Goal: Task Accomplishment & Management: Manage account settings

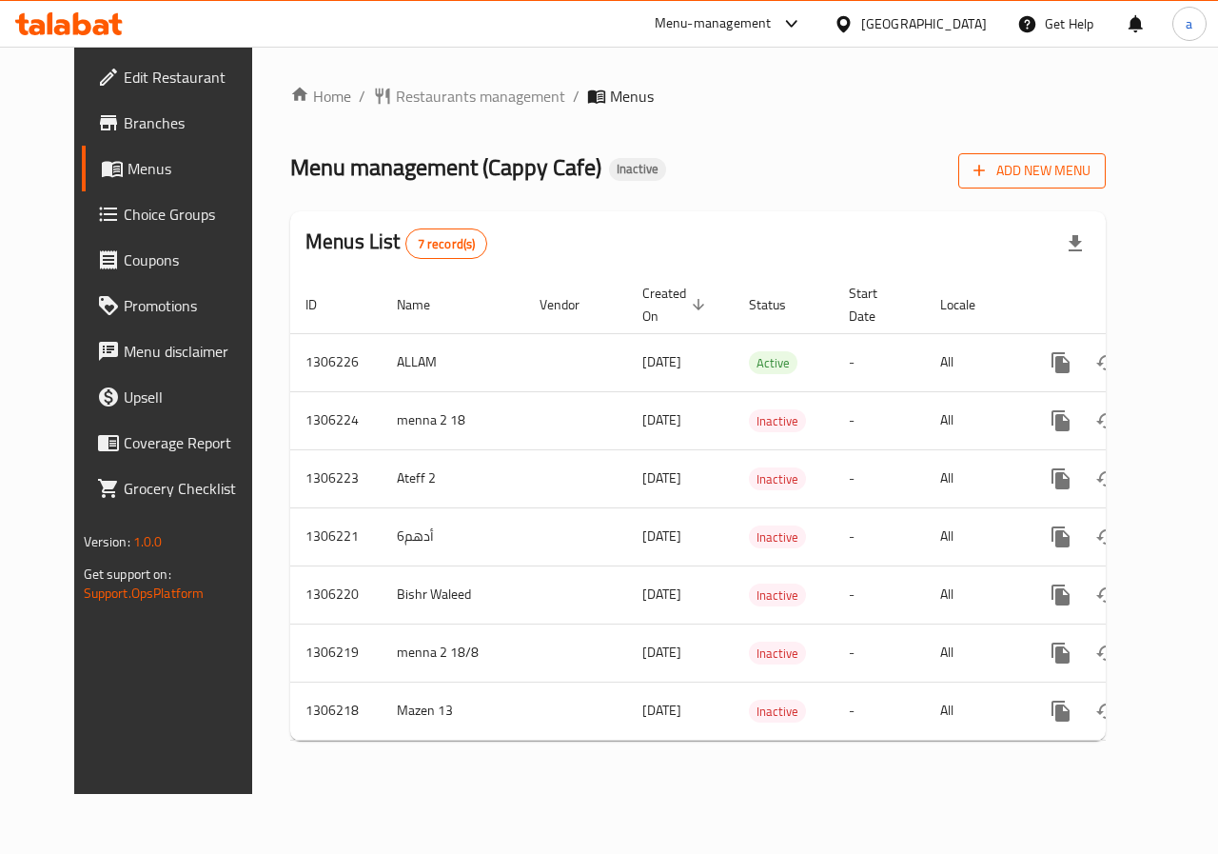
click at [1091, 178] on span "Add New Menu" at bounding box center [1032, 171] width 117 height 24
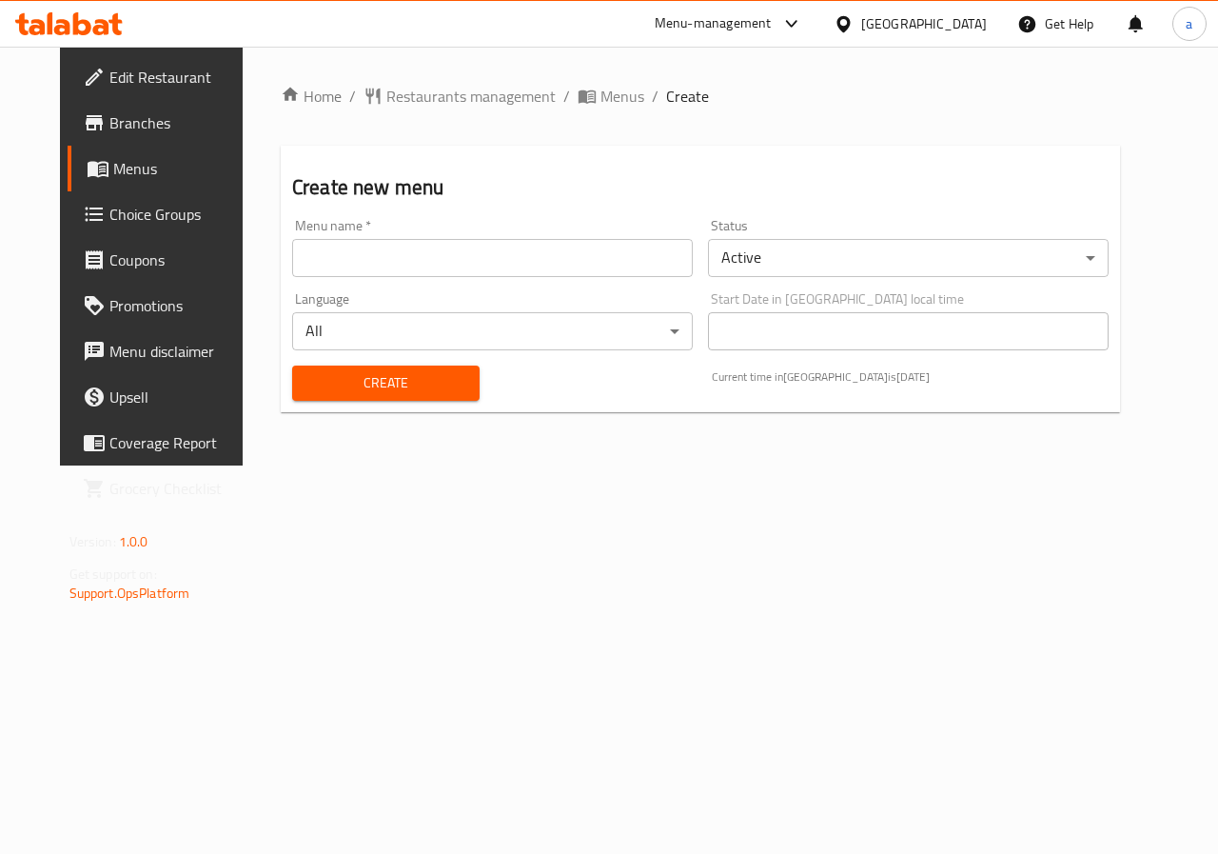
click at [464, 222] on div "Menu name   * Menu name *" at bounding box center [492, 248] width 401 height 58
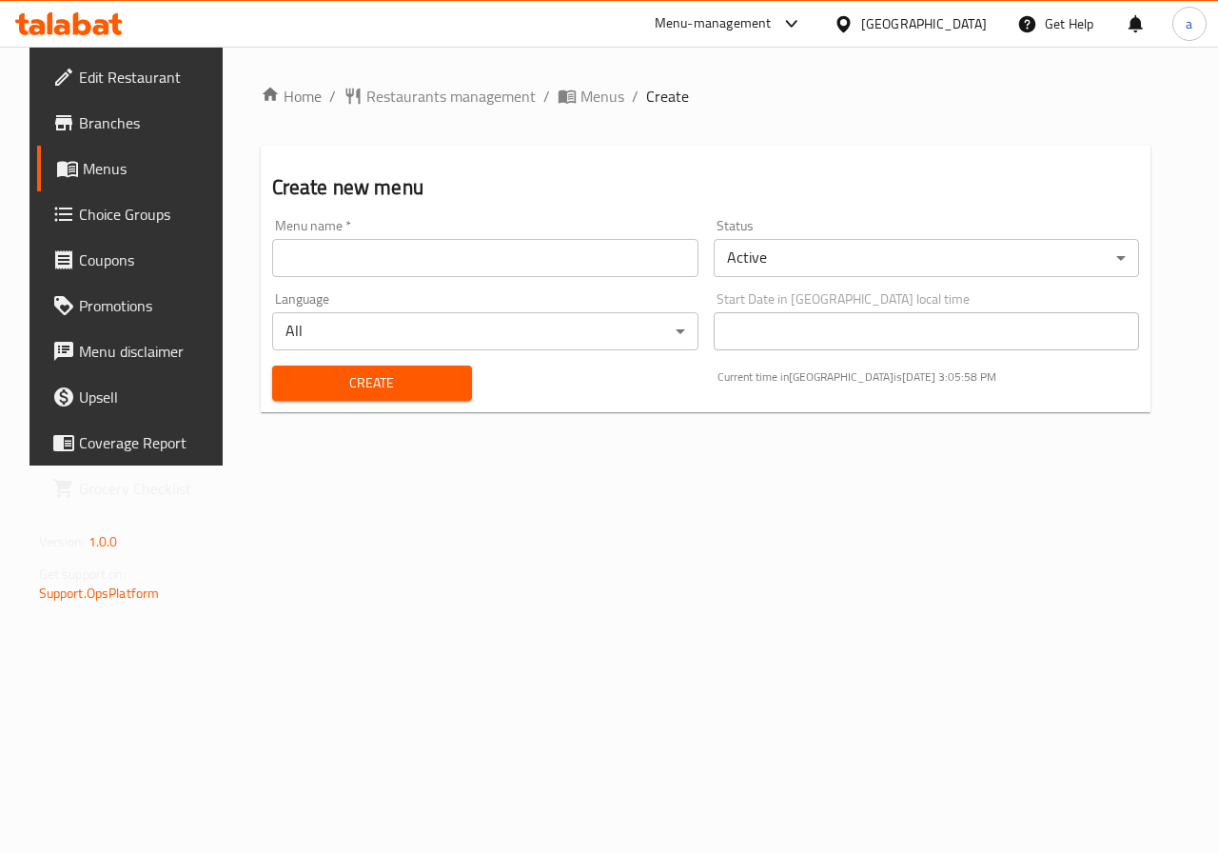
click at [437, 249] on input "text" at bounding box center [485, 258] width 426 height 38
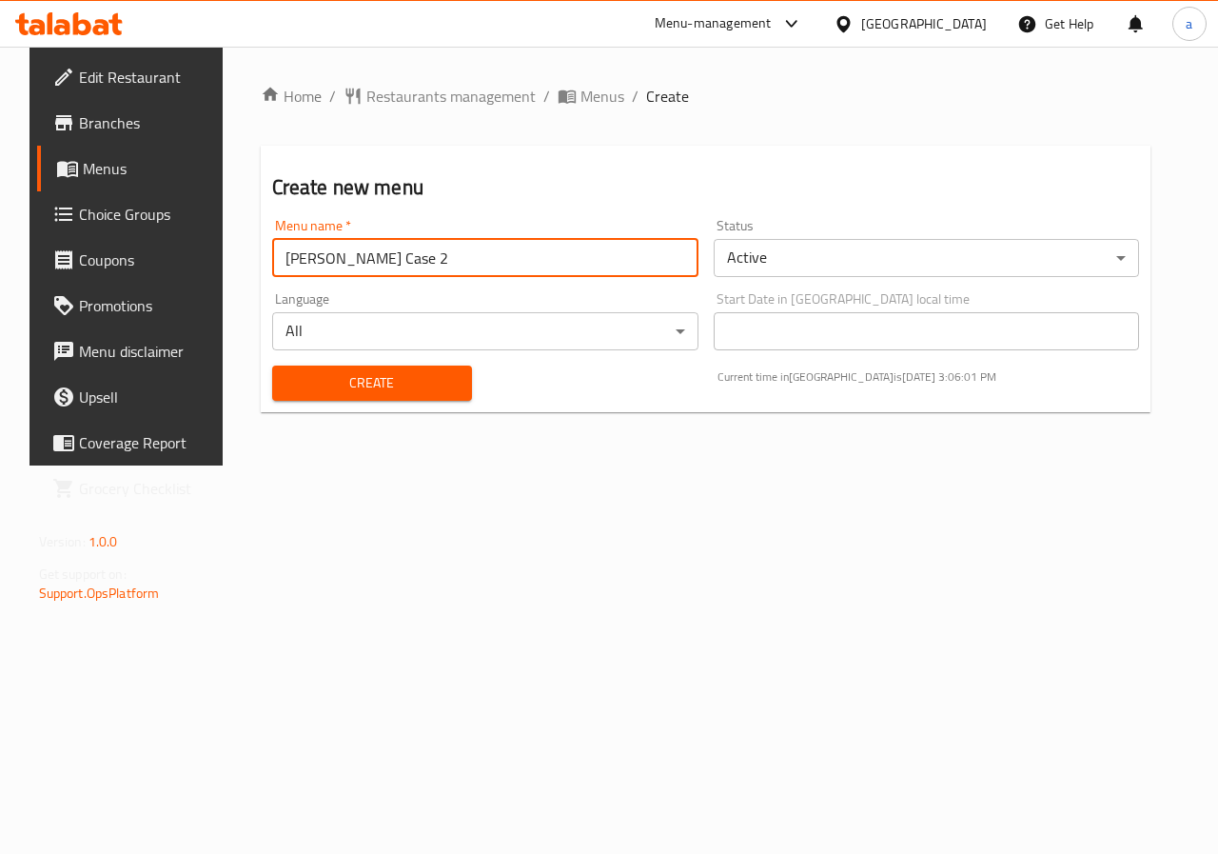
type input "[PERSON_NAME] Case 2"
click at [421, 389] on span "Create" at bounding box center [371, 383] width 169 height 24
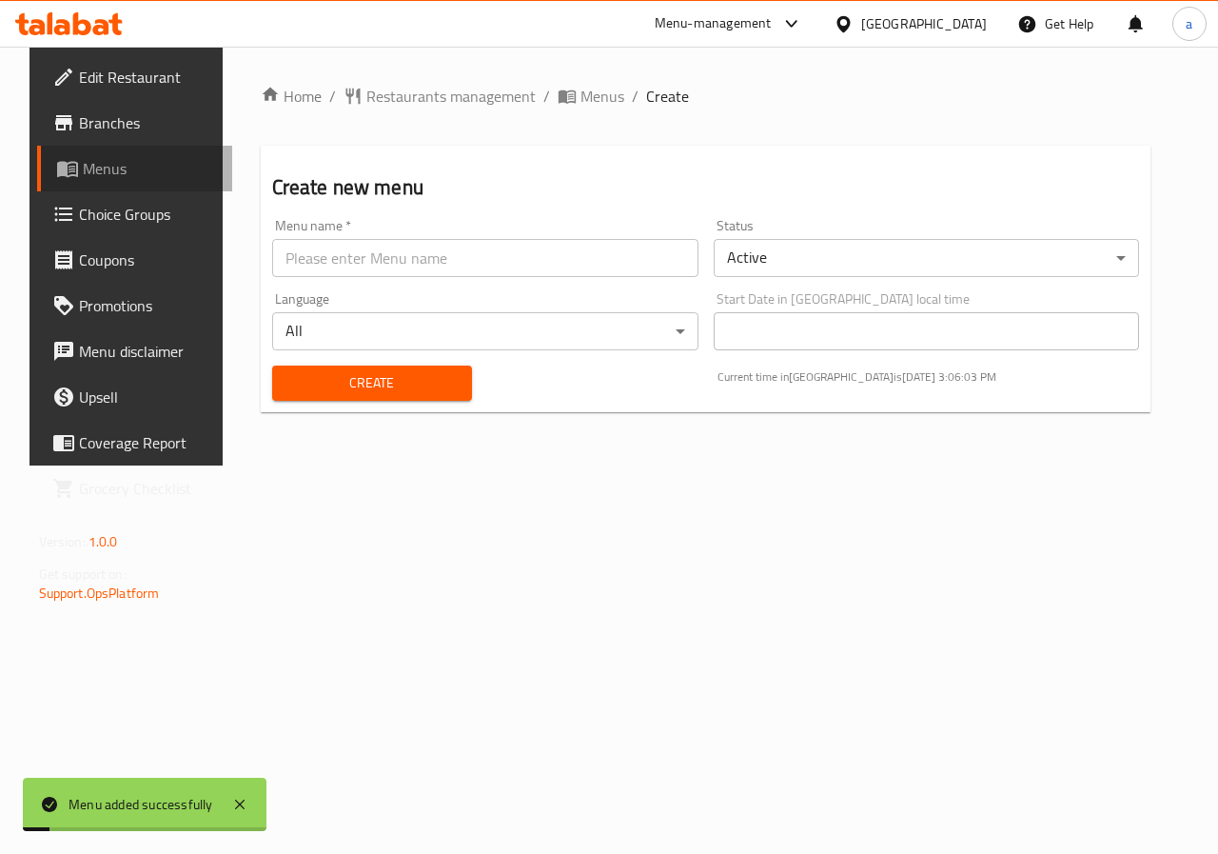
click at [64, 186] on link "Menus" at bounding box center [135, 169] width 196 height 46
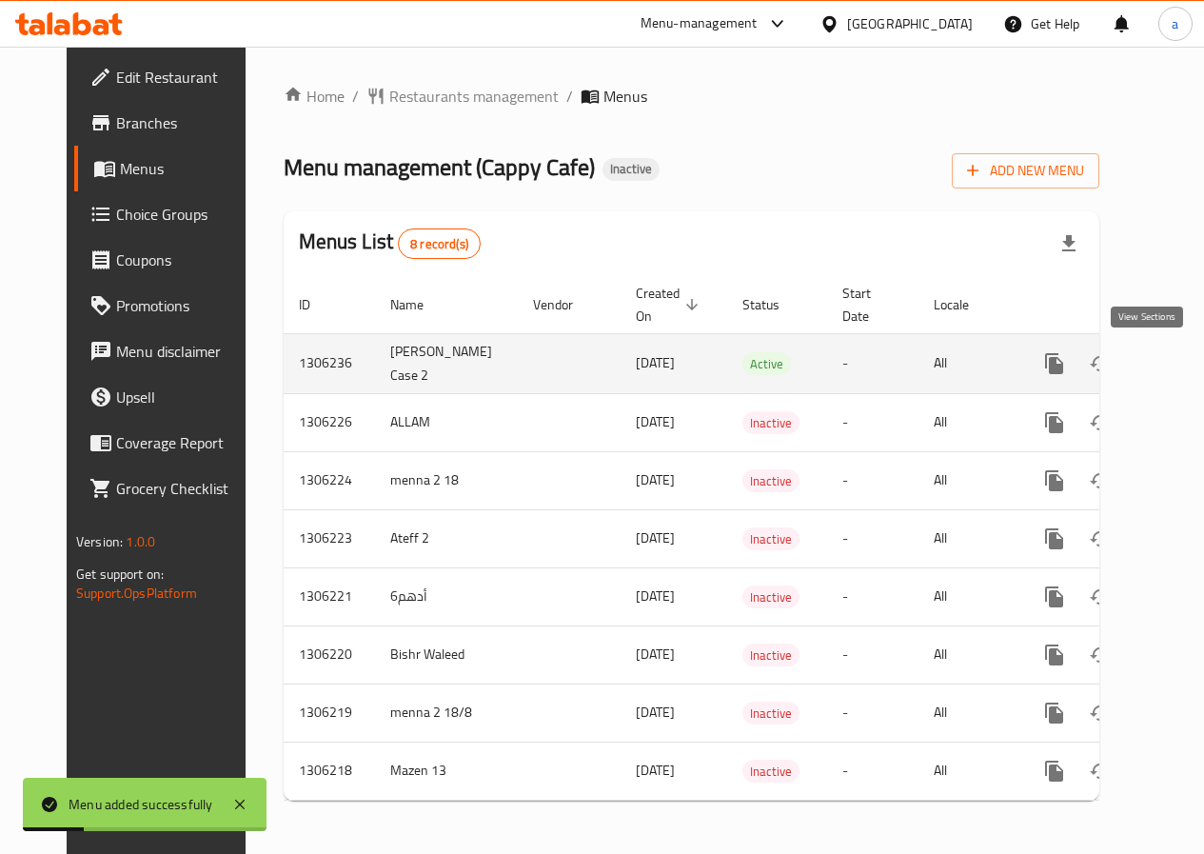
click at [1180, 366] on icon "enhanced table" at bounding box center [1191, 363] width 23 height 23
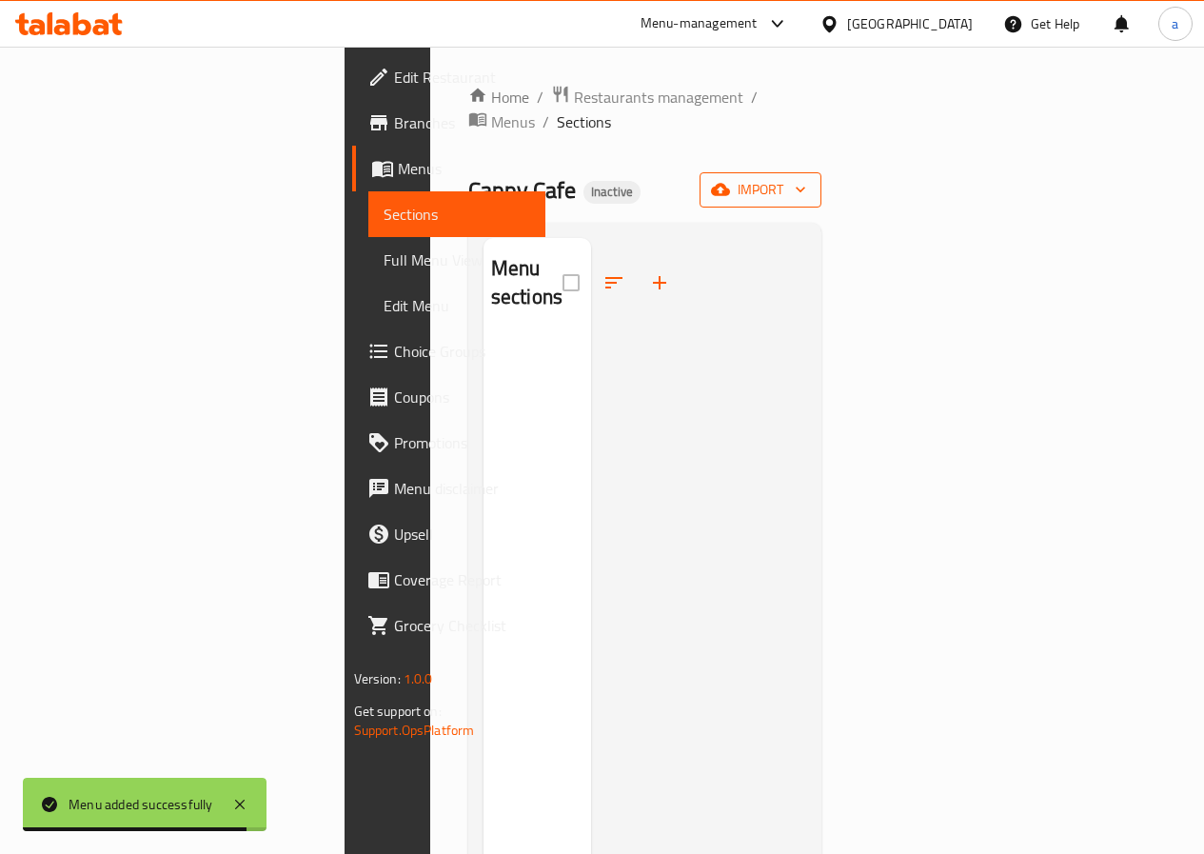
click at [806, 178] on span "import" at bounding box center [760, 190] width 91 height 24
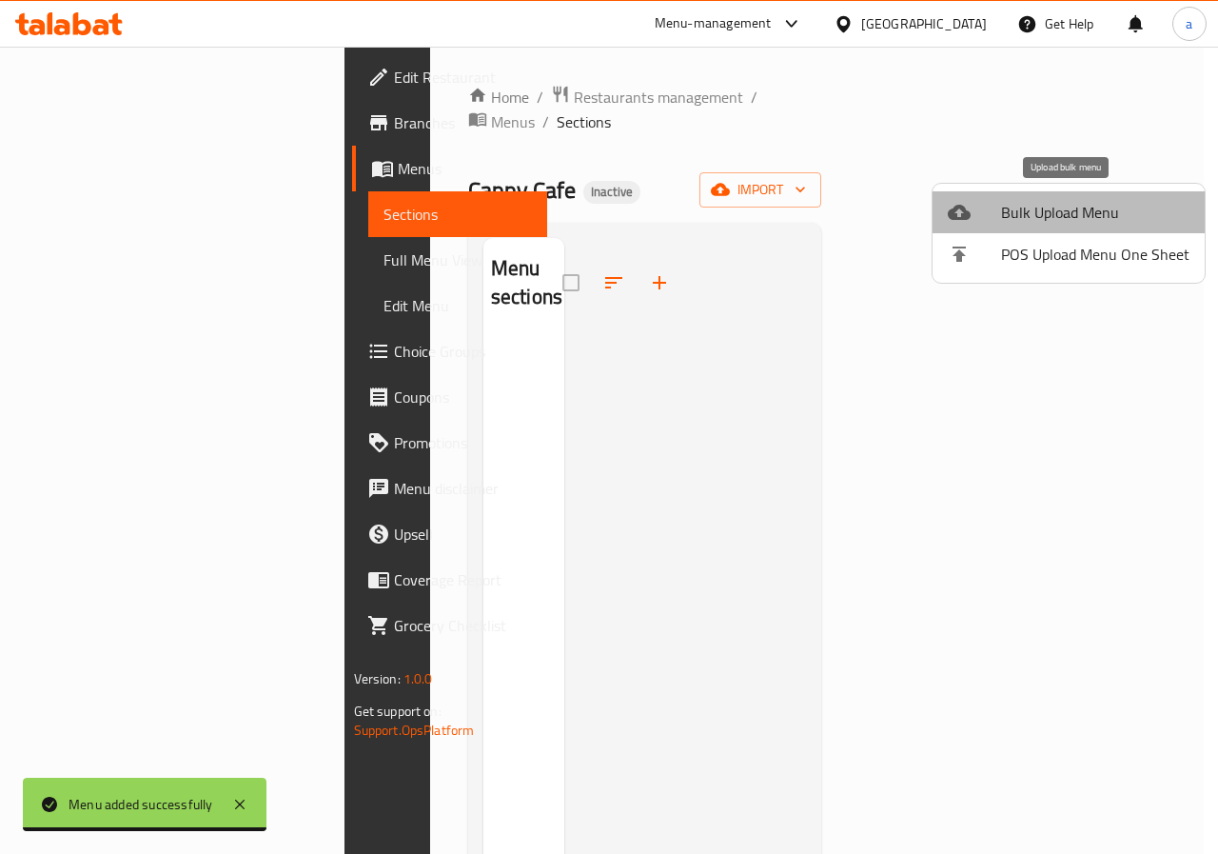
click at [1078, 210] on span "Bulk Upload Menu" at bounding box center [1095, 212] width 188 height 23
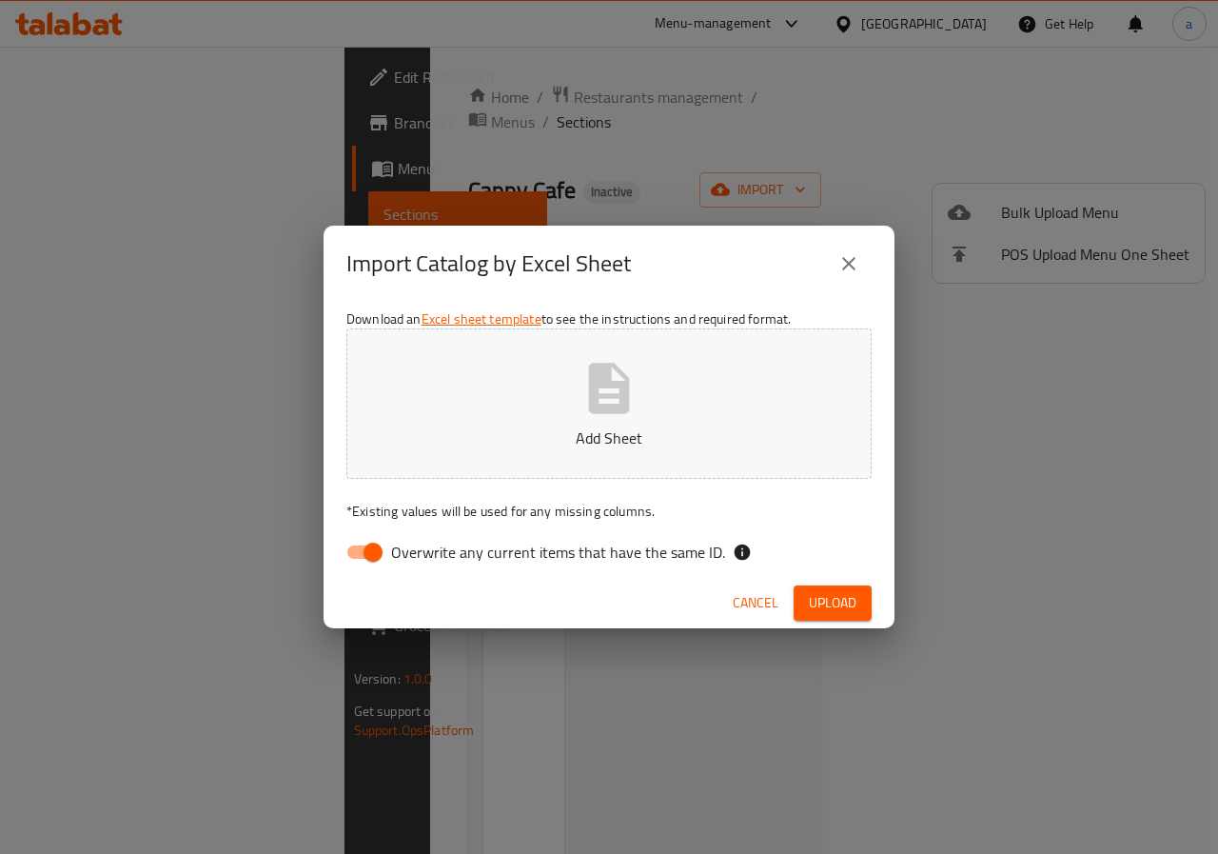
click at [522, 427] on p "Add Sheet" at bounding box center [609, 437] width 466 height 23
click at [537, 554] on span "Overwrite any current items that have the same ID." at bounding box center [558, 552] width 334 height 23
click at [427, 554] on input "Overwrite any current items that have the same ID." at bounding box center [373, 552] width 109 height 36
checkbox input "false"
click at [841, 598] on span "Upload" at bounding box center [833, 603] width 48 height 24
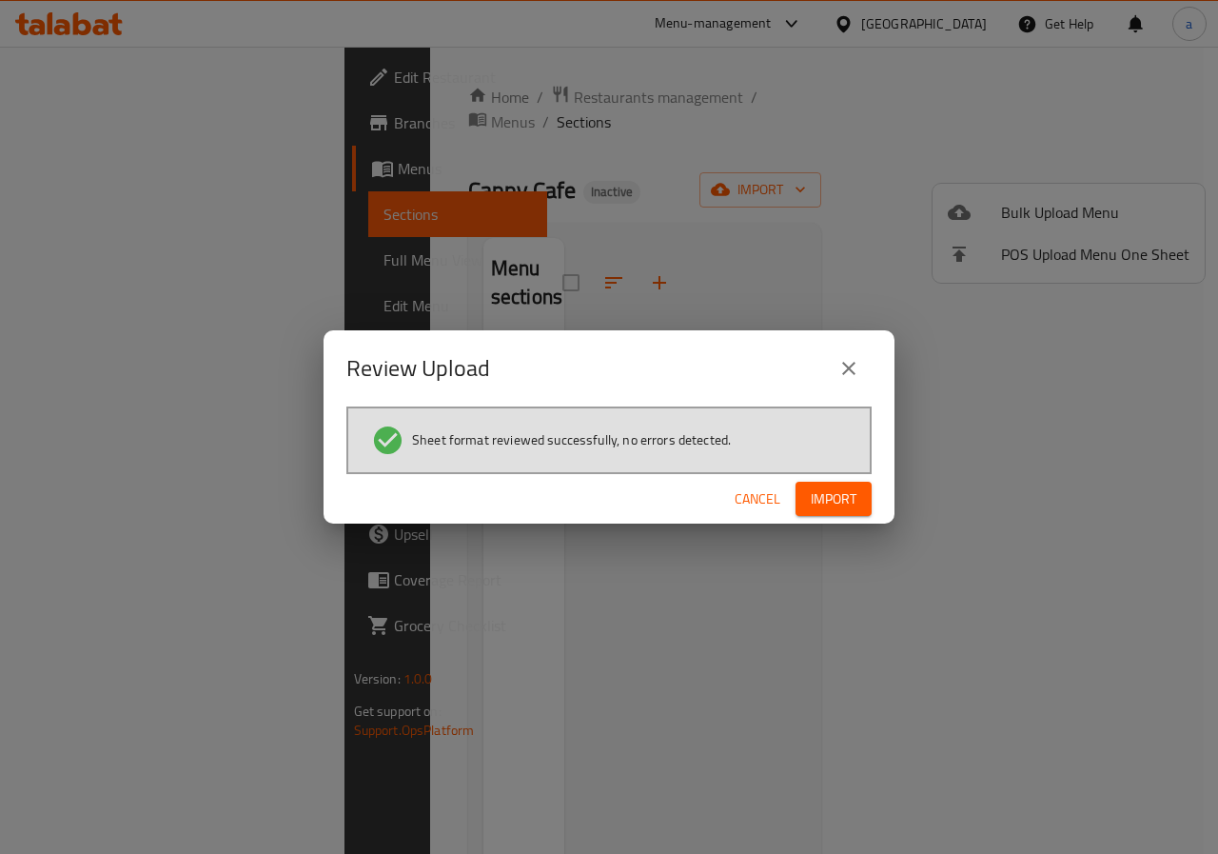
click at [838, 504] on span "Import" at bounding box center [834, 499] width 46 height 24
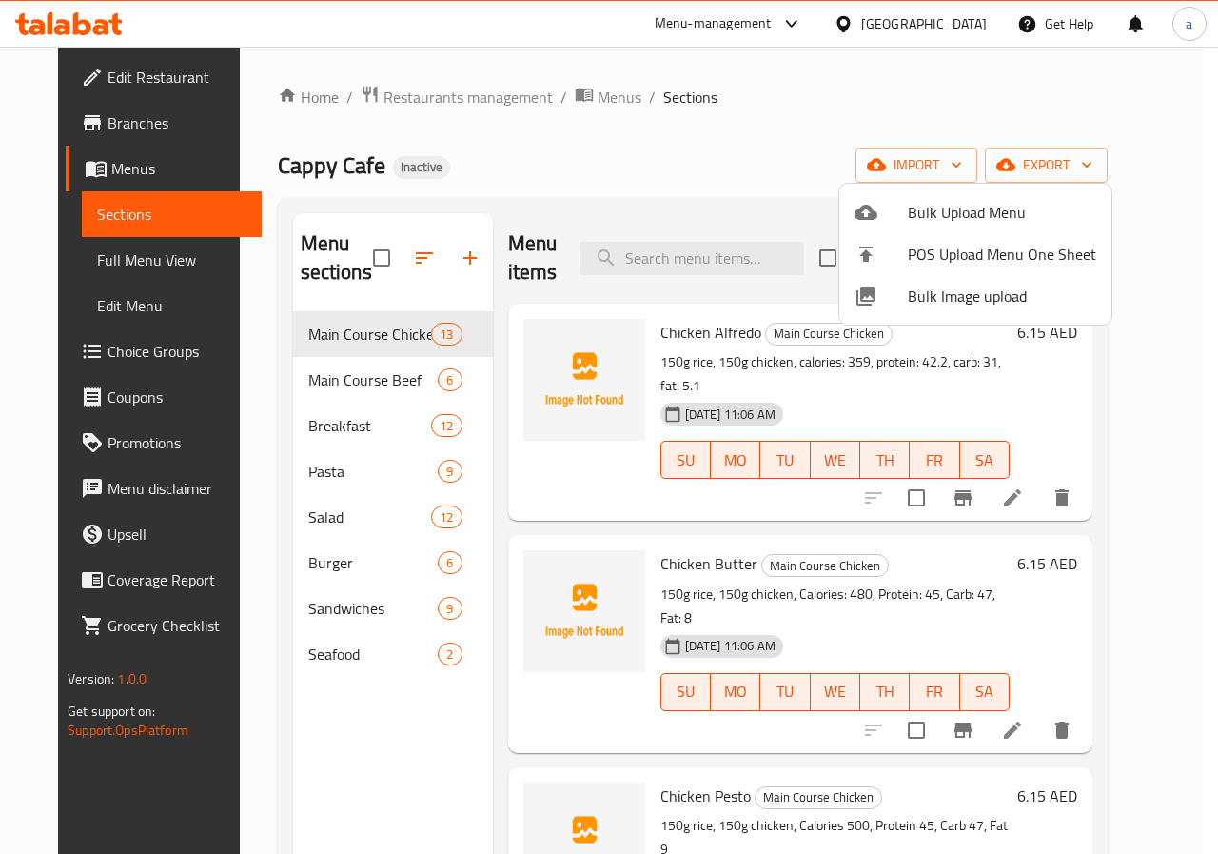
click at [1056, 477] on div at bounding box center [609, 427] width 1218 height 854
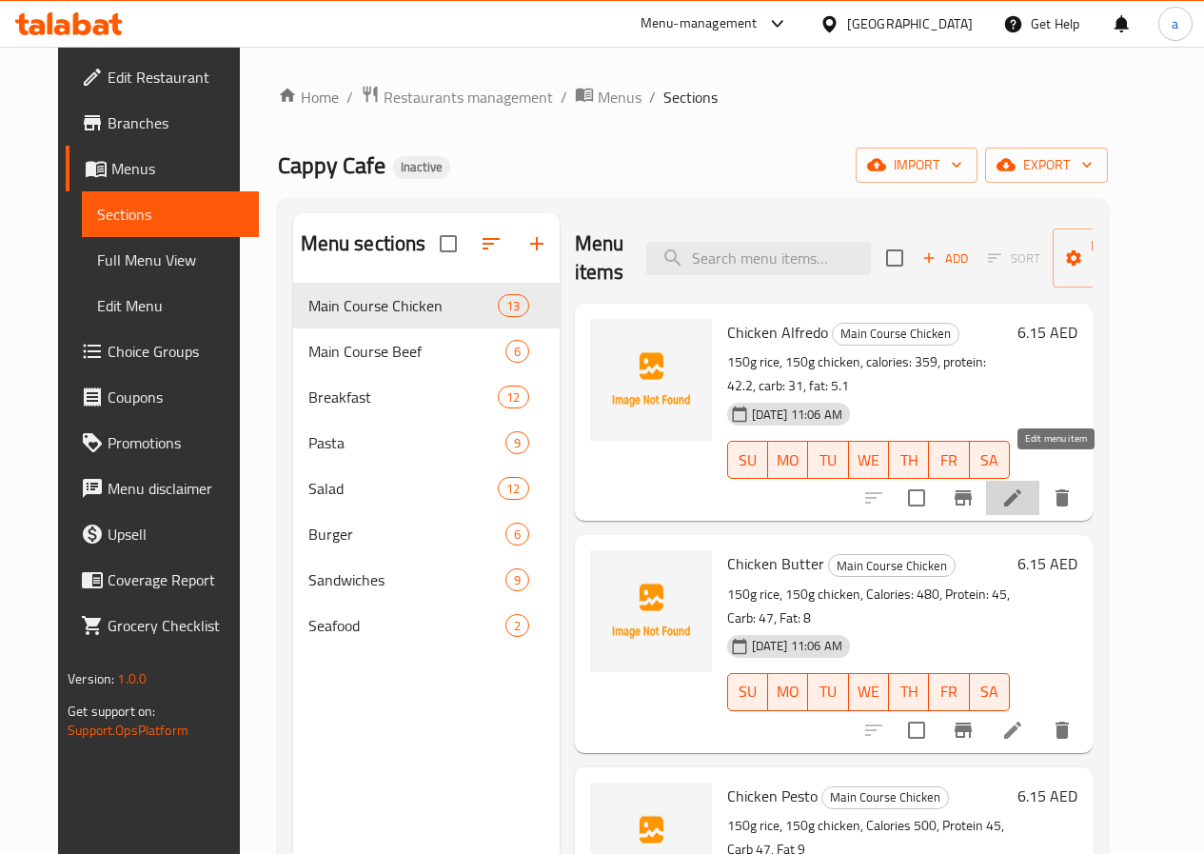
click at [1021, 489] on icon at bounding box center [1012, 497] width 17 height 17
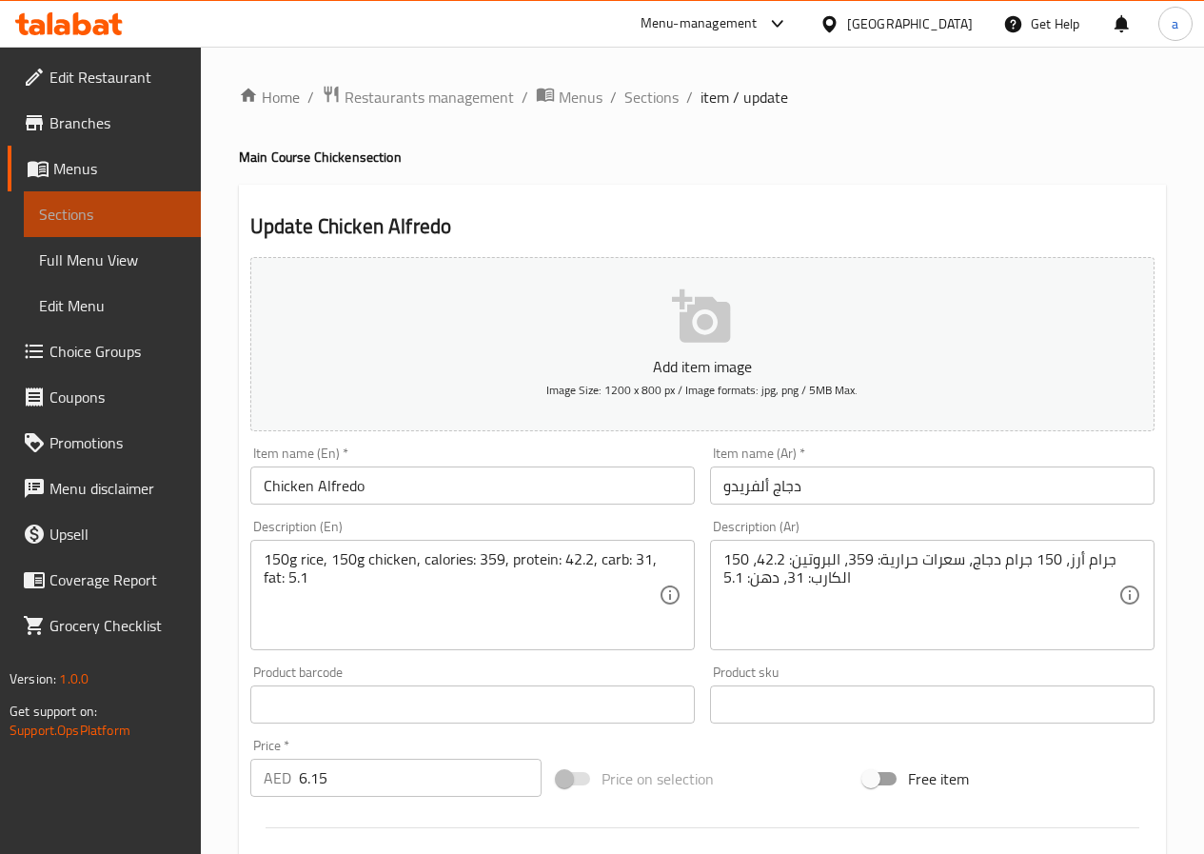
click at [125, 216] on span "Sections" at bounding box center [112, 214] width 147 height 23
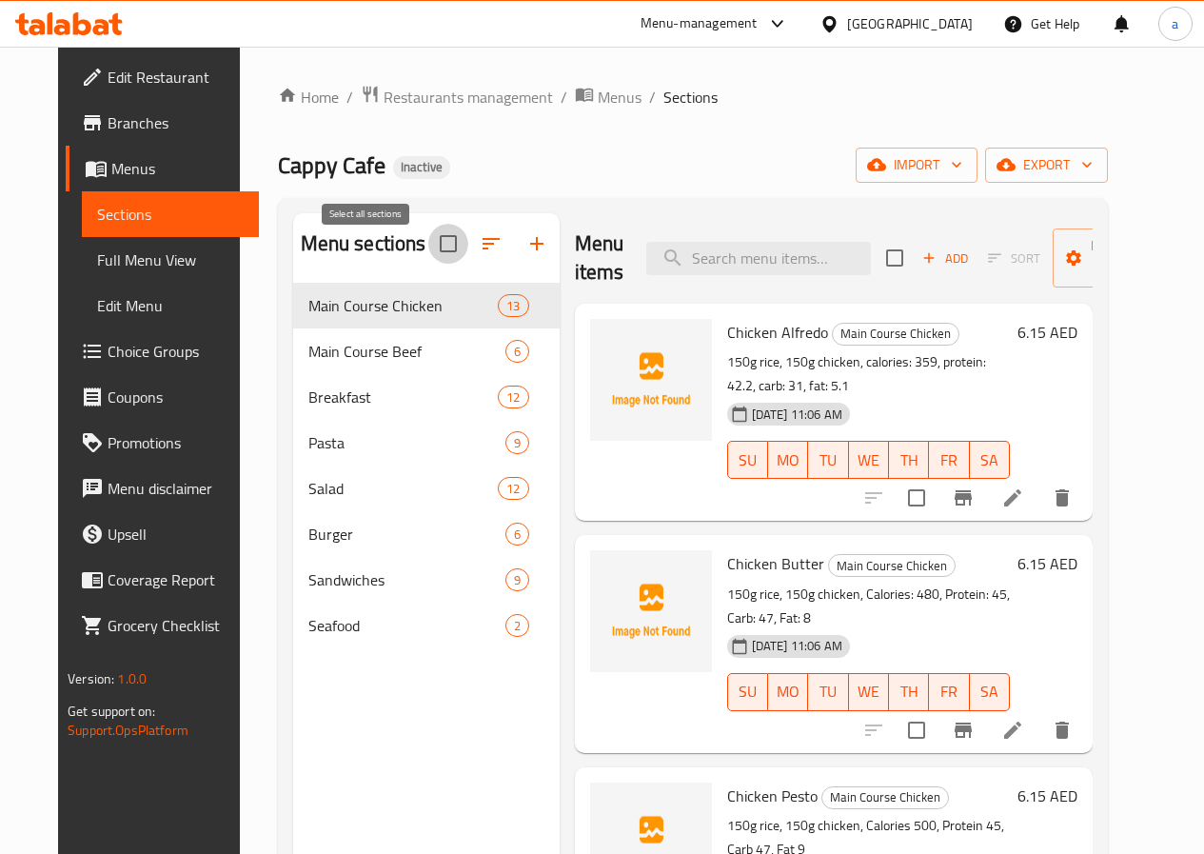
click at [428, 250] on input "checkbox" at bounding box center [448, 244] width 40 height 40
checkbox input "true"
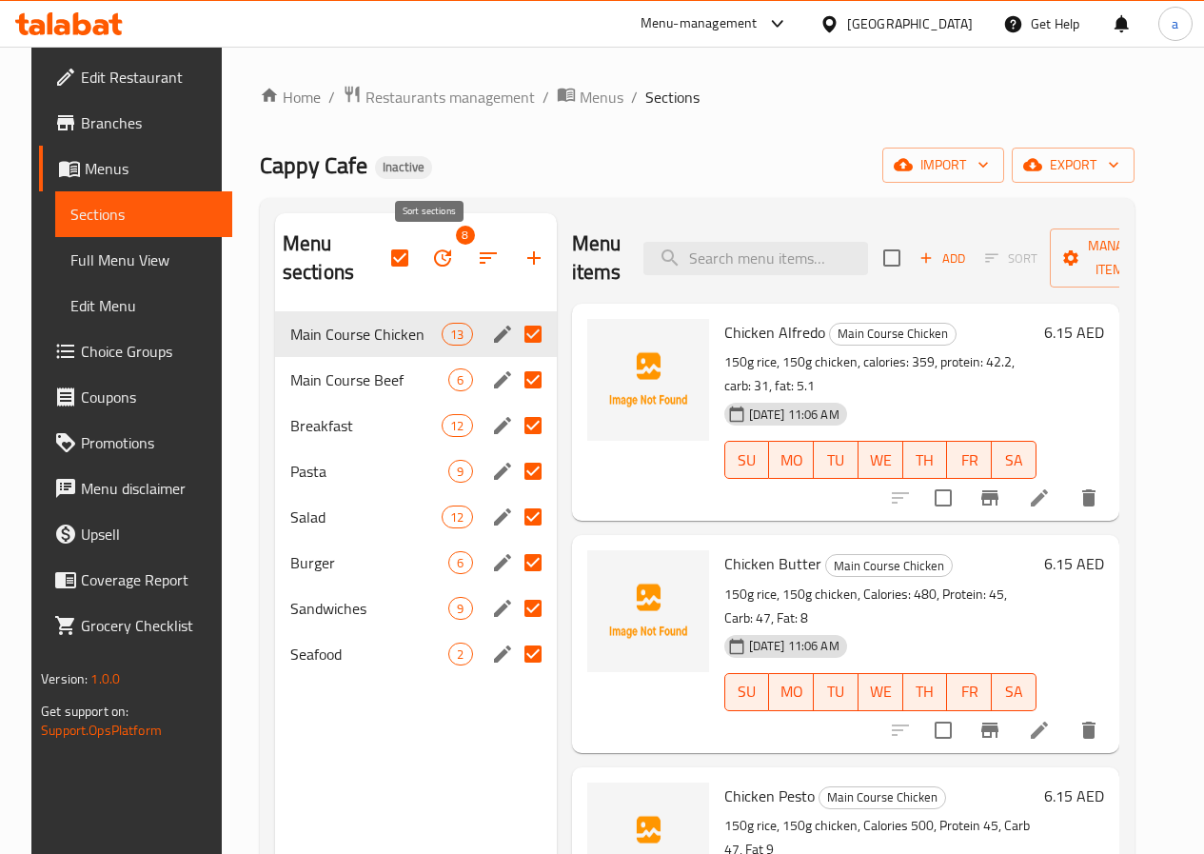
click at [477, 260] on icon "button" at bounding box center [488, 258] width 23 height 23
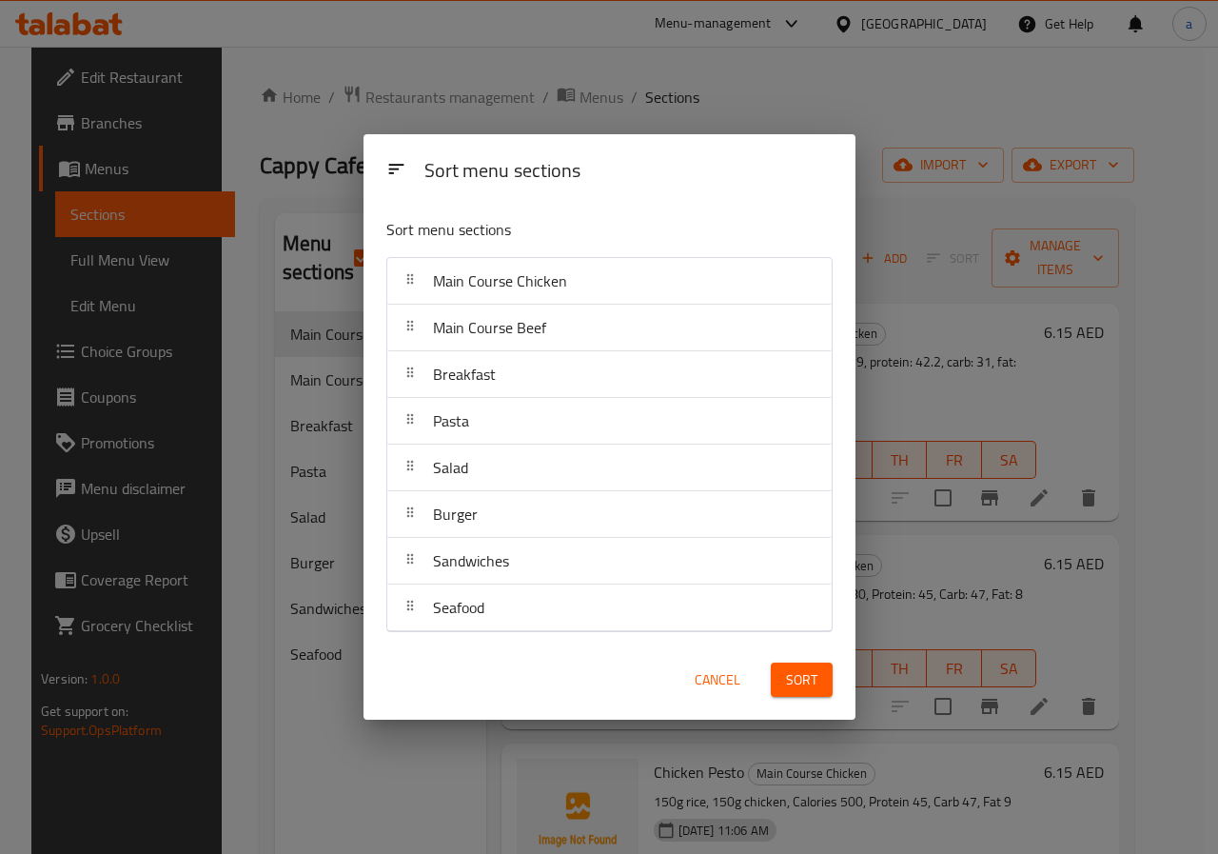
click at [712, 679] on span "Cancel" at bounding box center [718, 680] width 46 height 24
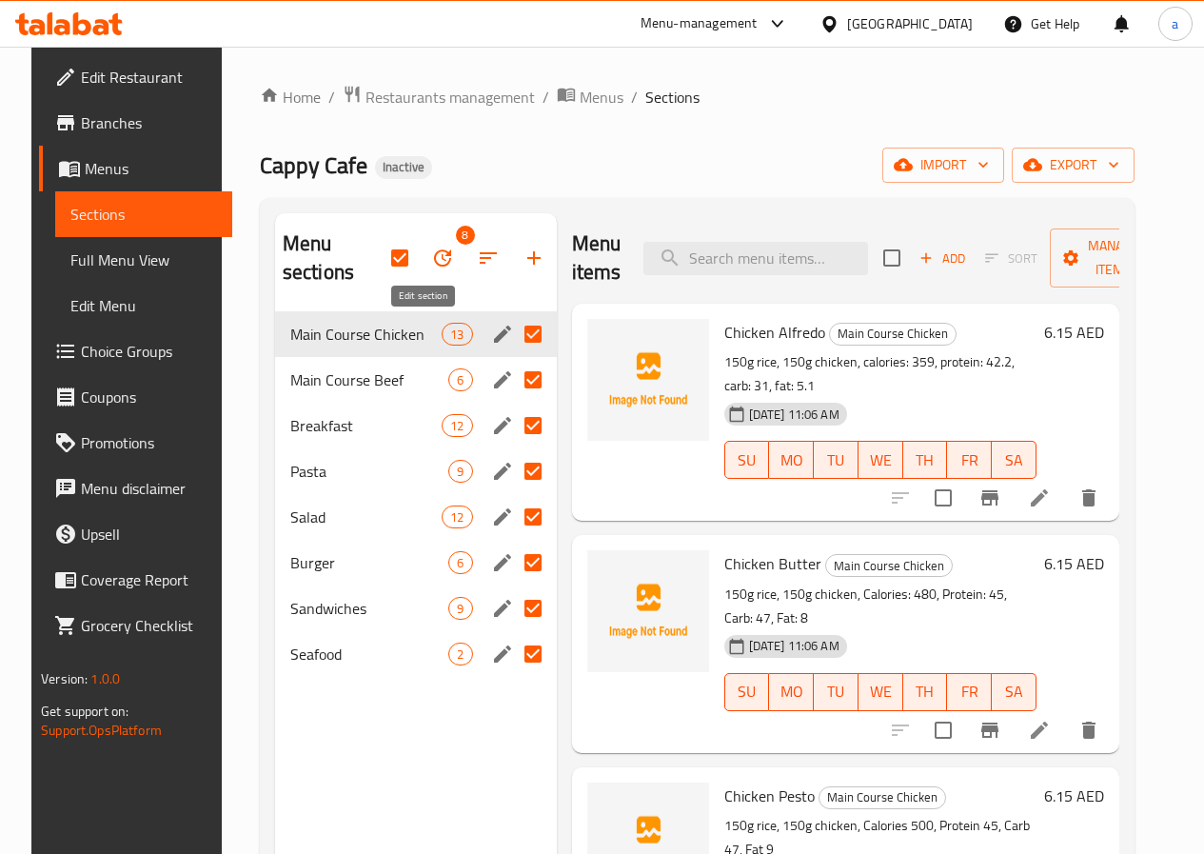
click at [491, 338] on icon "edit" at bounding box center [502, 334] width 23 height 23
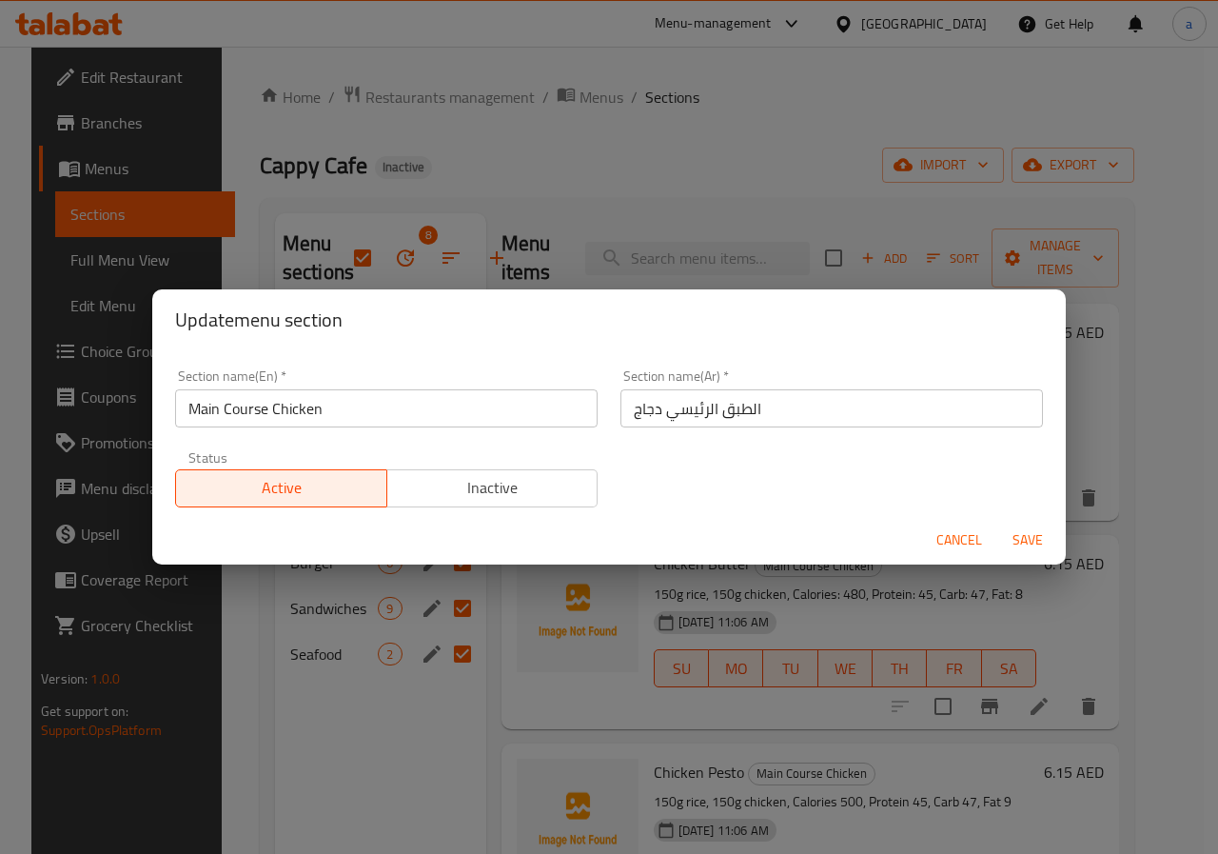
click at [594, 594] on div "Update menu section Section name(En)   * Main Course Chicken Section name(En) *…" at bounding box center [609, 427] width 1218 height 854
click at [504, 614] on div "Update menu section Section name(En)   * Main Course Chicken Section name(En) *…" at bounding box center [609, 427] width 1218 height 854
click at [943, 534] on span "Cancel" at bounding box center [960, 540] width 46 height 24
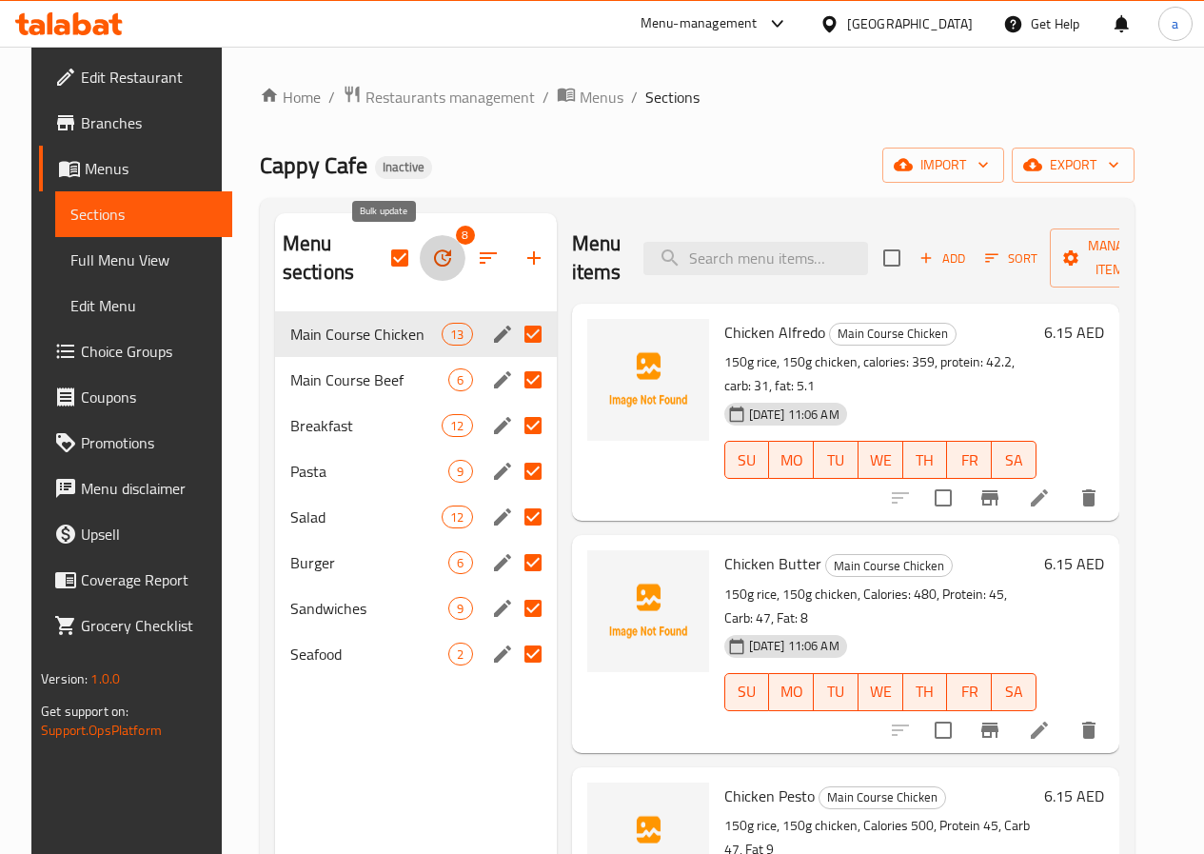
click at [420, 252] on button "button" at bounding box center [443, 258] width 46 height 46
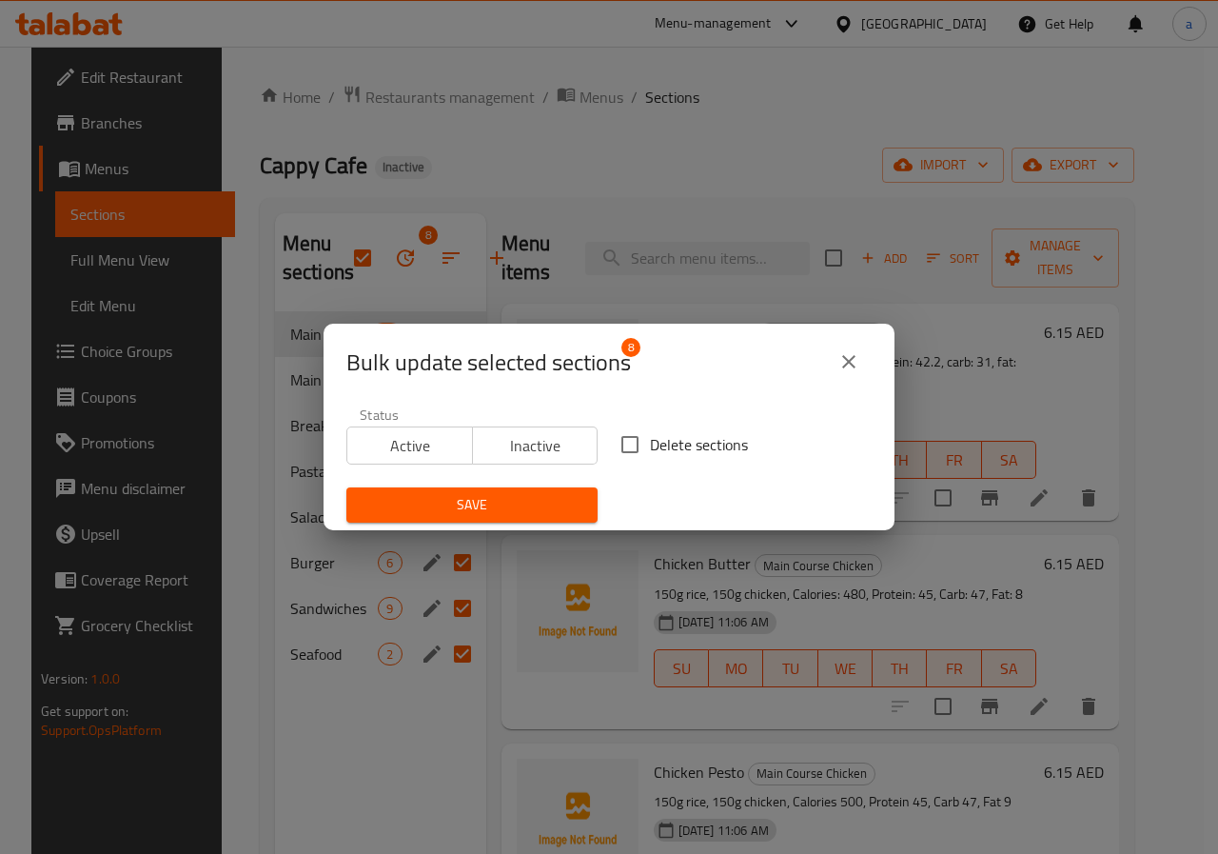
click at [657, 446] on span "Delete sections" at bounding box center [699, 444] width 98 height 23
click at [650, 446] on input "Delete sections" at bounding box center [630, 445] width 40 height 40
checkbox input "true"
click at [541, 499] on span "Save" at bounding box center [472, 505] width 221 height 24
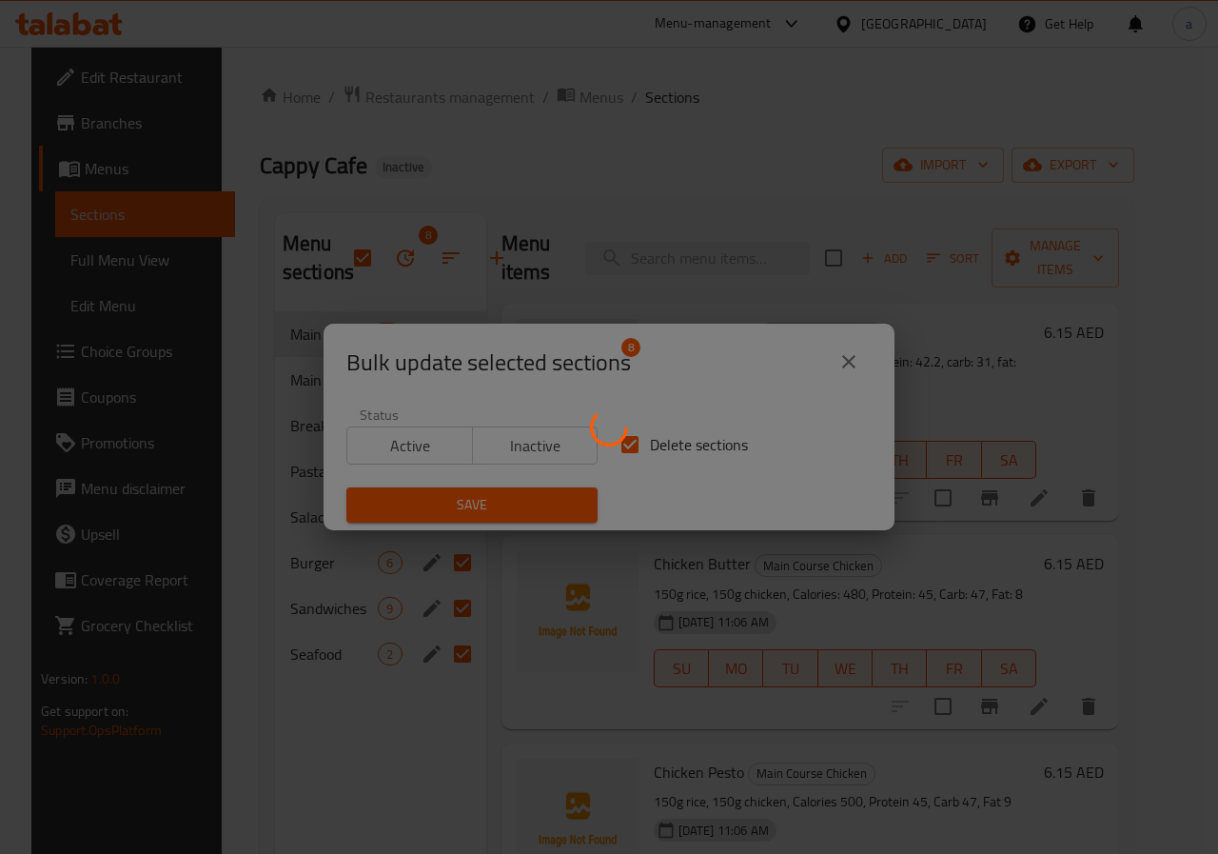
checkbox input "false"
